Goal: Information Seeking & Learning: Learn about a topic

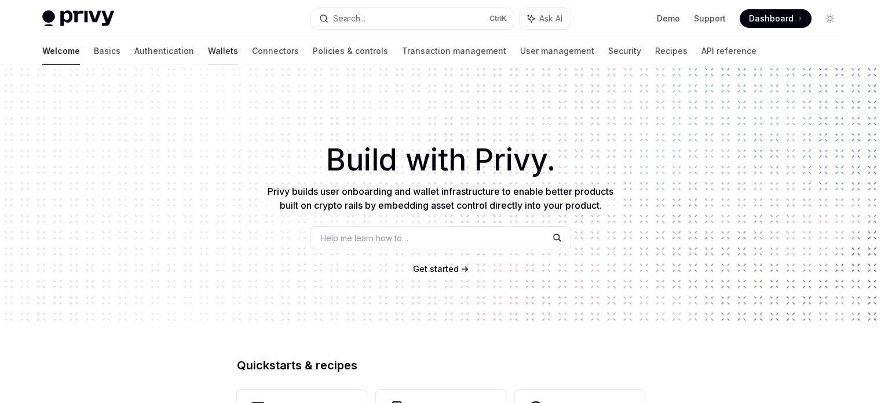
click at [208, 50] on link "Wallets" at bounding box center [223, 51] width 30 height 28
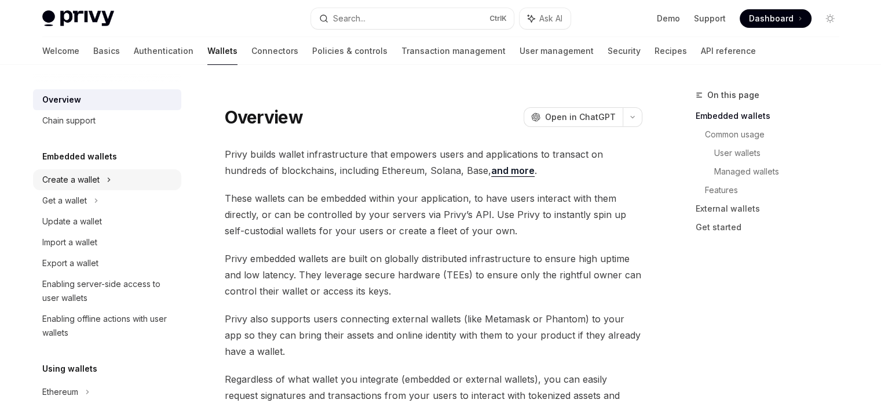
click at [109, 178] on icon at bounding box center [109, 179] width 2 height 3
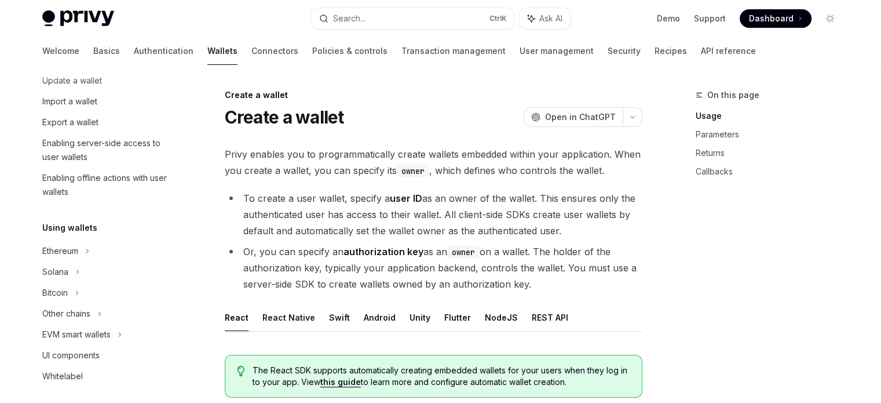
scroll to position [227, 0]
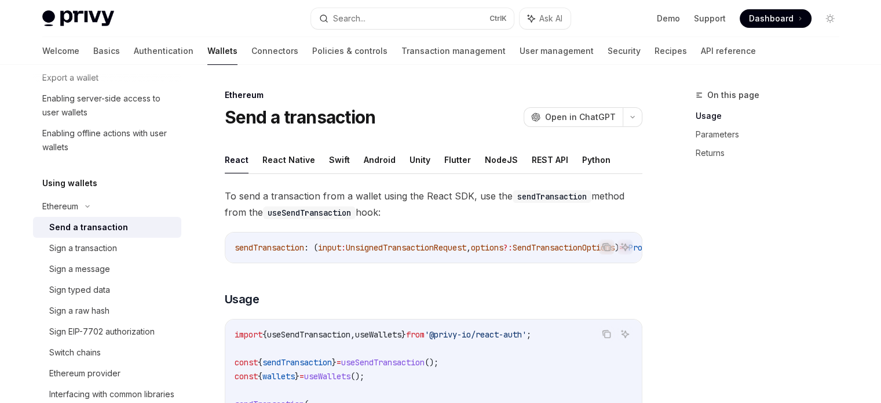
click at [86, 225] on div "Send a transaction" at bounding box center [88, 227] width 79 height 14
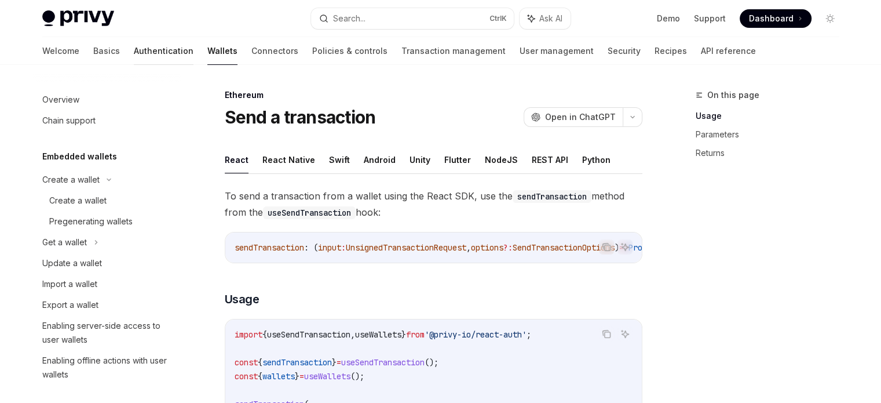
click at [134, 49] on link "Authentication" at bounding box center [164, 51] width 60 height 28
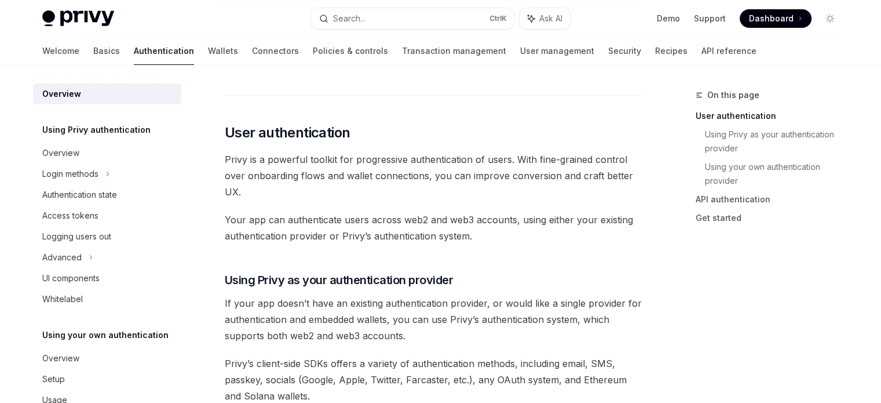
scroll to position [219, 0]
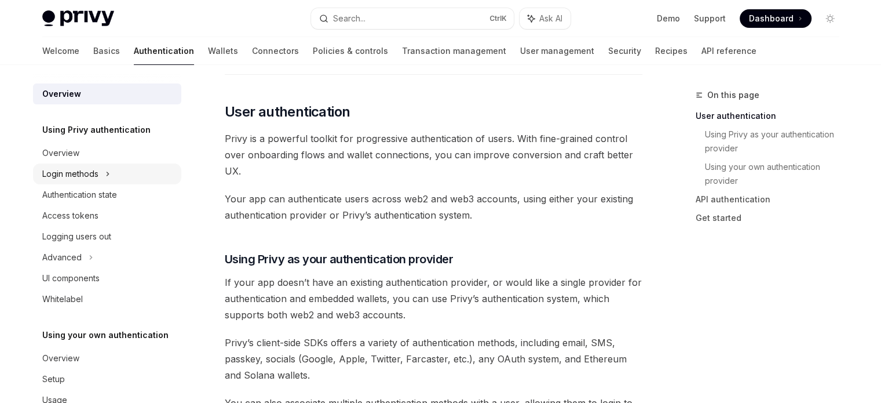
click at [107, 171] on icon at bounding box center [107, 174] width 5 height 14
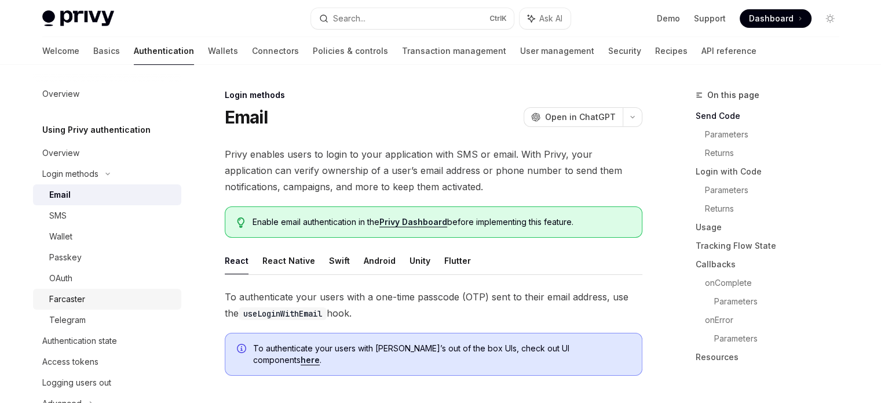
click at [81, 298] on div "Farcaster" at bounding box center [67, 299] width 36 height 14
type textarea "*"
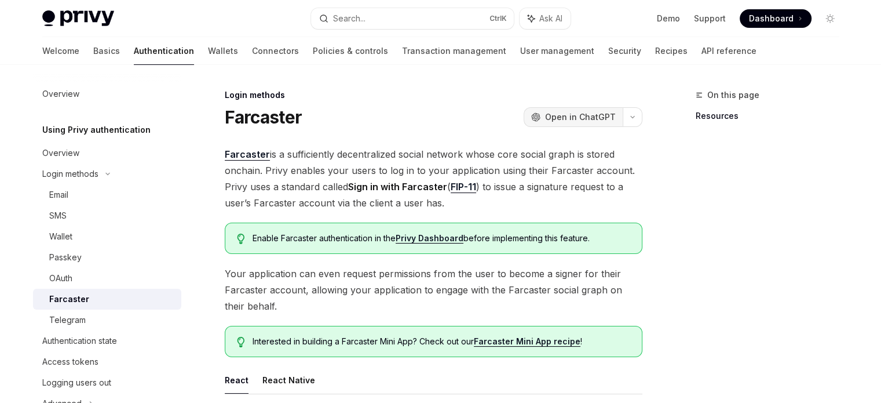
click at [554, 112] on span "Open in ChatGPT" at bounding box center [580, 117] width 71 height 12
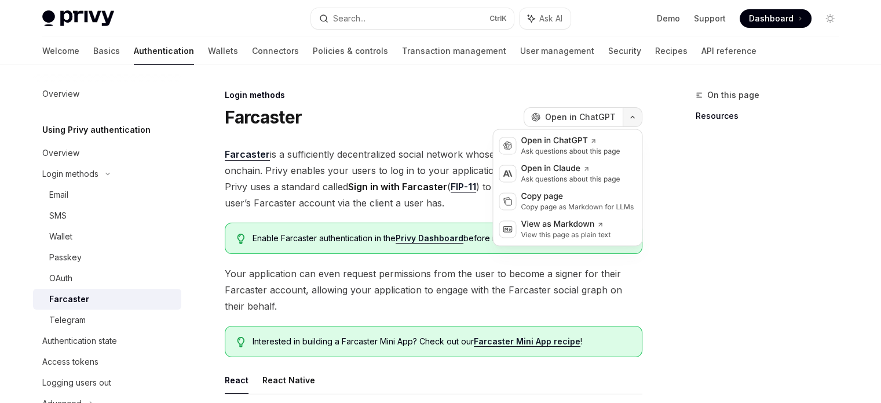
click at [632, 115] on icon "button" at bounding box center [633, 117] width 14 height 5
click at [588, 199] on div "Copy page" at bounding box center [577, 197] width 113 height 12
